Goal: Download file/media

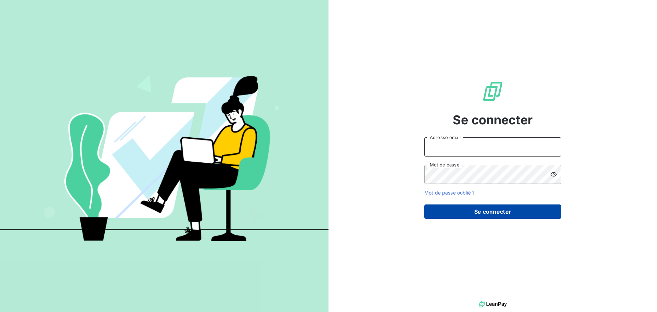
type input "[EMAIL_ADDRESS][DOMAIN_NAME]"
click at [493, 215] on button "Se connecter" at bounding box center [492, 211] width 137 height 14
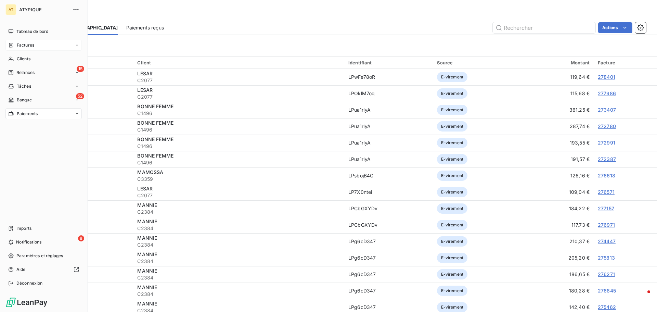
click at [14, 46] on div "Factures" at bounding box center [21, 45] width 26 height 6
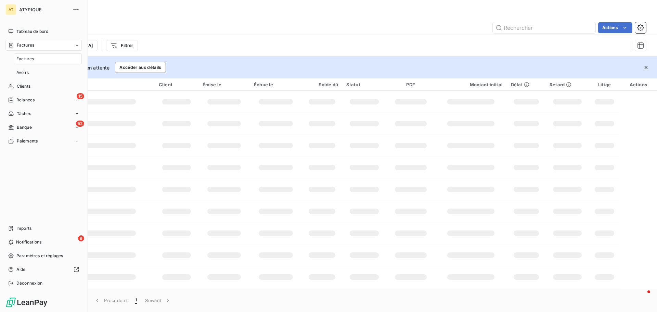
click at [24, 55] on div "Factures" at bounding box center [48, 58] width 68 height 11
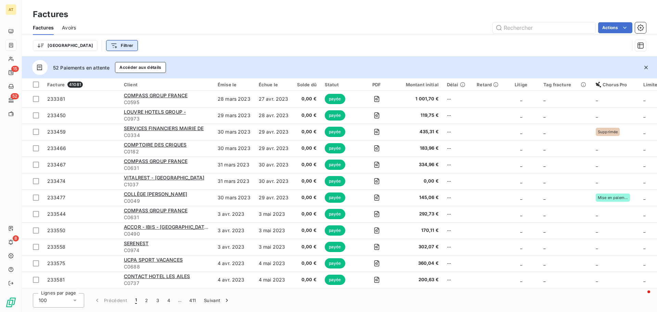
click at [101, 48] on html "AT 15 52 8 Factures Factures Avoirs Actions Trier Filtrer 52 Paiements en atten…" at bounding box center [328, 156] width 657 height 312
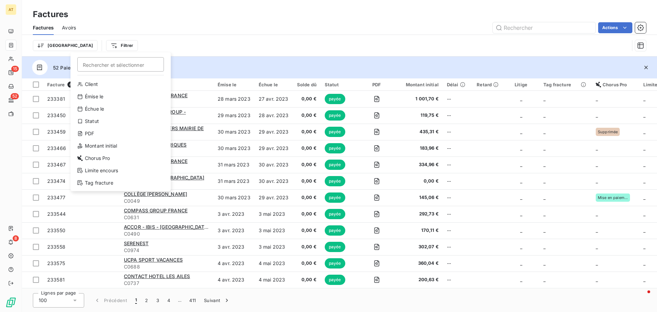
click at [167, 29] on html "AT 15 52 8 Factures Factures Avoirs Actions Trier Filtrer Rechercher et sélecti…" at bounding box center [328, 156] width 657 height 312
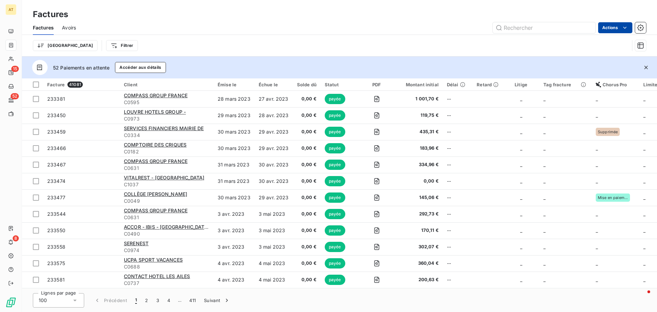
click at [614, 28] on html "AT 15 52 8 Factures Factures Avoirs Actions Trier Filtrer 52 Paiements en atten…" at bounding box center [328, 156] width 657 height 312
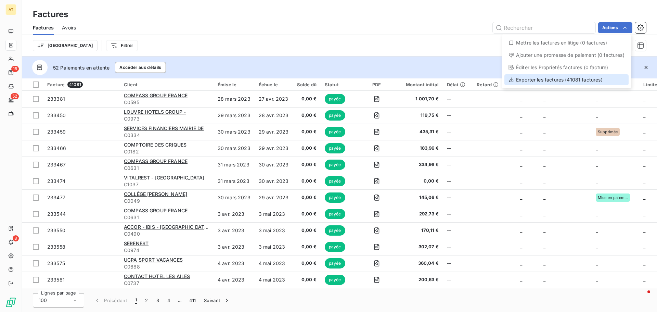
click at [534, 77] on div "Exporter les factures (41081 factures)" at bounding box center [566, 79] width 124 height 11
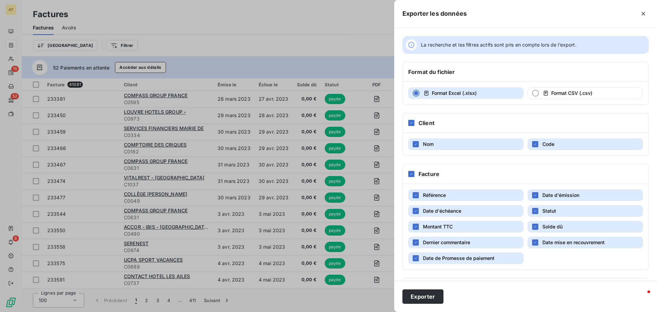
click at [505, 257] on button "Date de Promesse de paiement" at bounding box center [465, 258] width 115 height 12
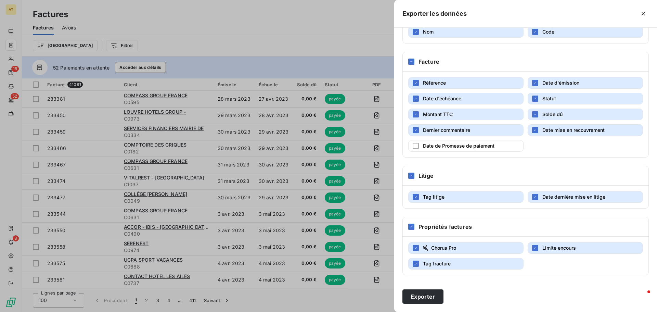
scroll to position [115, 0]
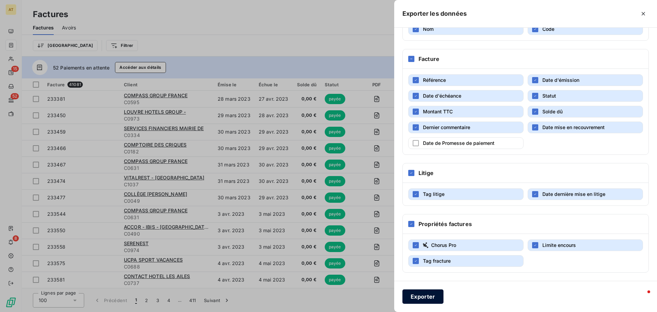
click at [431, 298] on button "Exporter" at bounding box center [422, 296] width 41 height 14
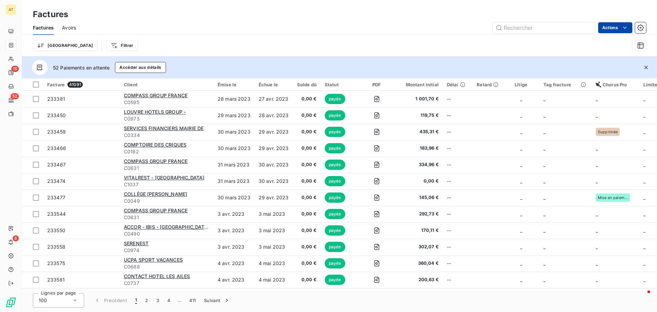
click at [608, 29] on html "AT 15 52 8 Factures Factures Avoirs Actions Trier Filtrer 52 Paiements en atten…" at bounding box center [328, 156] width 657 height 312
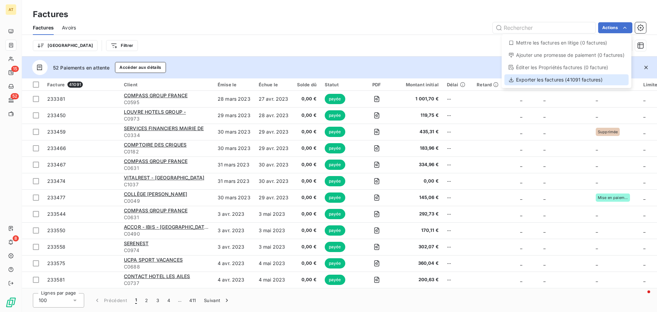
click at [582, 81] on div "Exporter les factures (41091 factures)" at bounding box center [566, 79] width 124 height 11
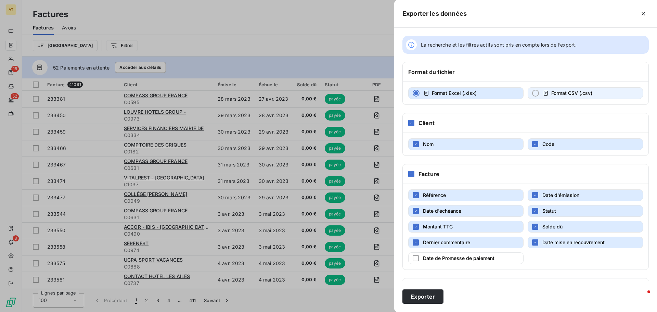
click at [527, 93] on button "Format CSV (.csv)" at bounding box center [584, 93] width 115 height 12
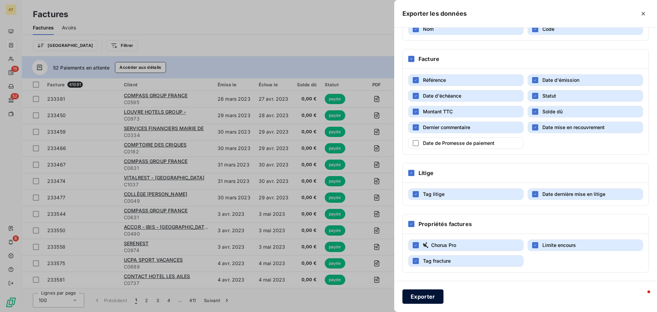
click at [427, 295] on button "Exporter" at bounding box center [422, 296] width 41 height 14
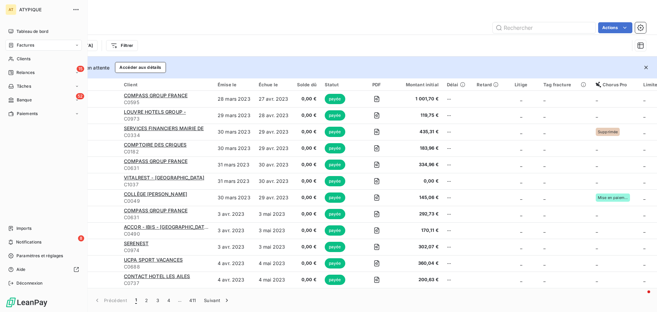
click at [31, 47] on span "Factures" at bounding box center [25, 45] width 17 height 6
click at [33, 71] on div "Avoirs" at bounding box center [48, 72] width 68 height 11
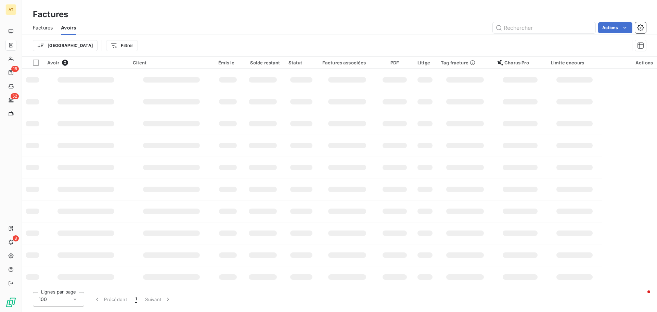
click at [244, 29] on div "Actions" at bounding box center [364, 27] width 561 height 11
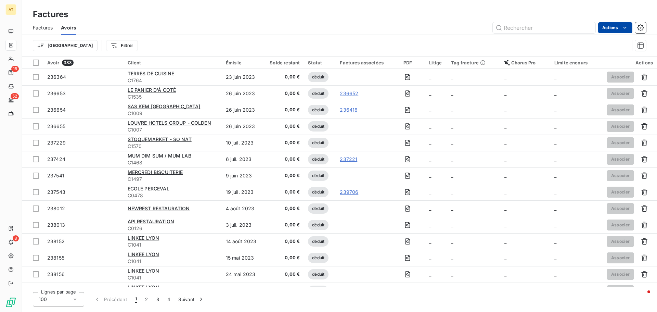
click at [616, 31] on html "AT 15 52 8 Factures Factures Avoirs Actions Trier Filtrer Avoir 383 Client Émis…" at bounding box center [328, 156] width 657 height 312
click at [596, 55] on div "Exporter les avoirs (383 avoirs)" at bounding box center [585, 55] width 88 height 11
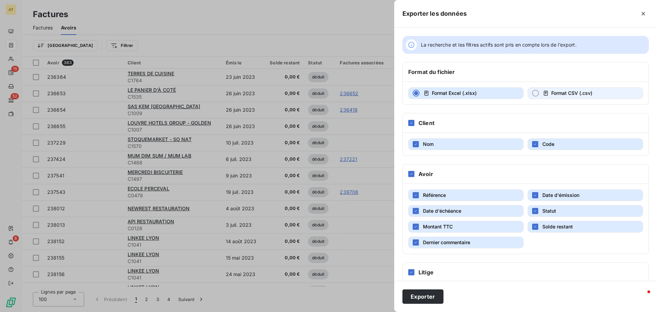
click at [538, 91] on button "Format CSV (.csv)" at bounding box center [584, 93] width 115 height 12
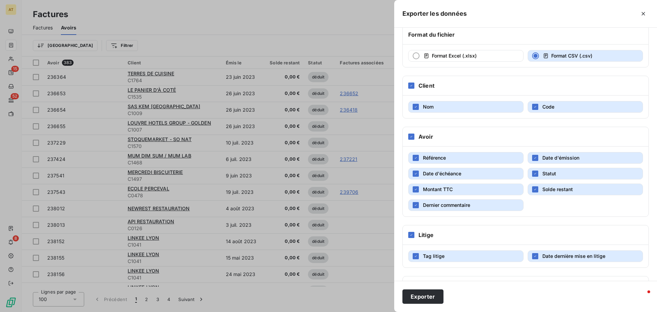
scroll to position [99, 0]
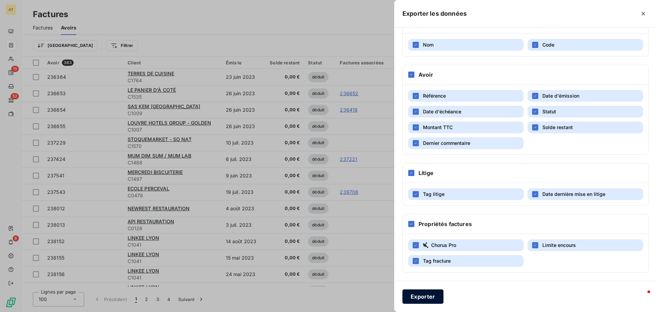
click at [433, 296] on button "Exporter" at bounding box center [422, 296] width 41 height 14
